Goal: Task Accomplishment & Management: Use online tool/utility

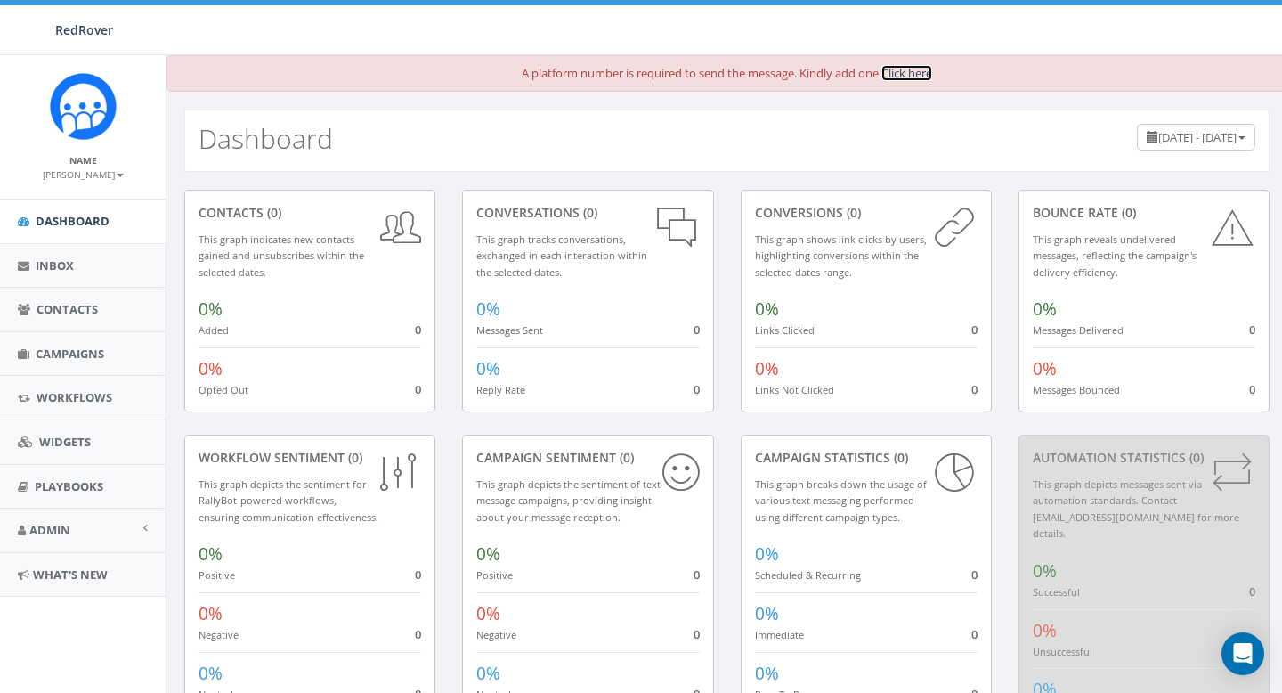
click at [905, 73] on link "Click here" at bounding box center [906, 73] width 51 height 16
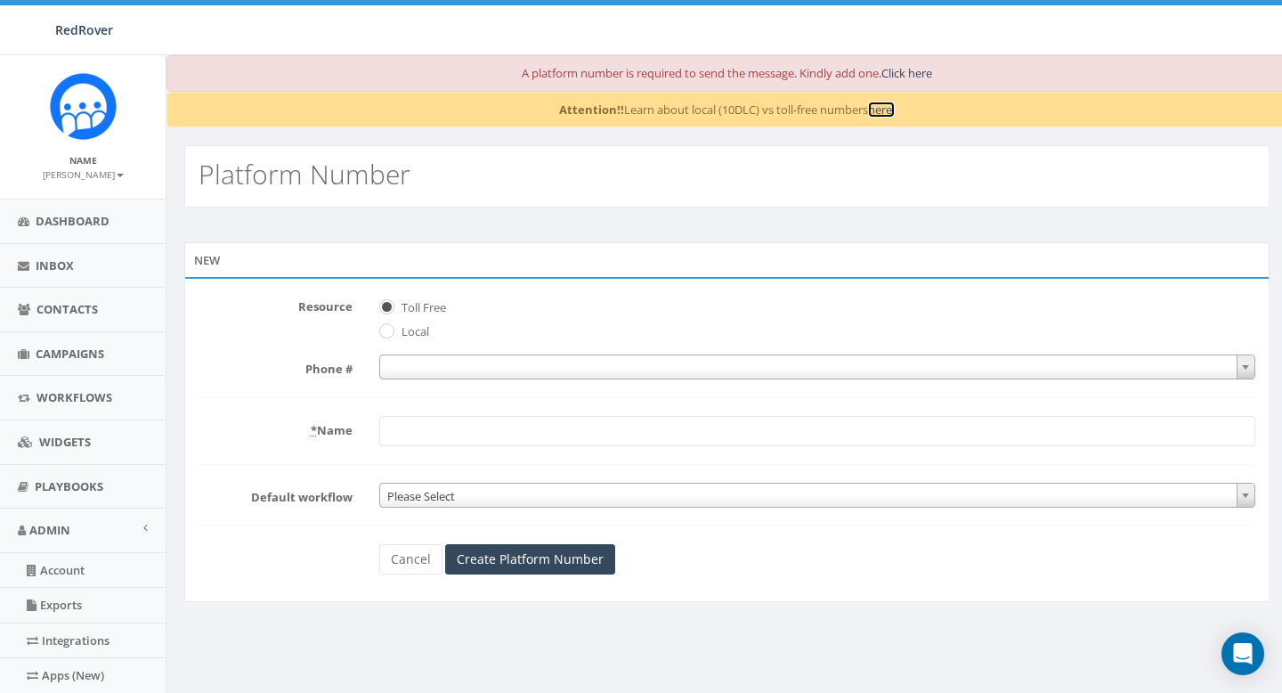
click at [874, 108] on link "here." at bounding box center [881, 109] width 27 height 16
